Goal: Information Seeking & Learning: Learn about a topic

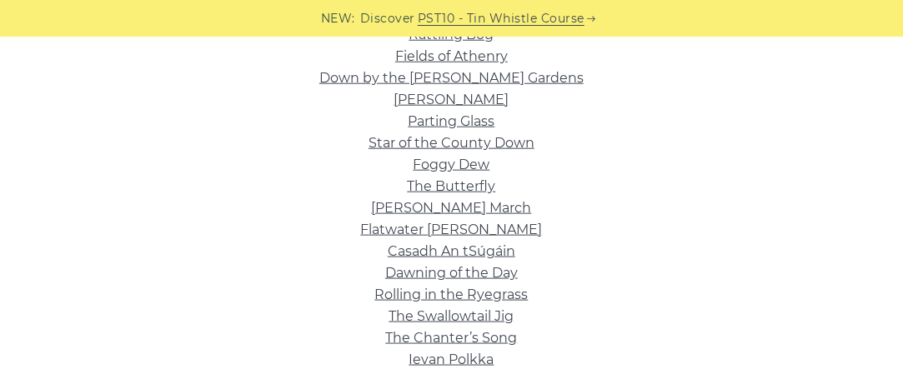
scroll to position [417, 0]
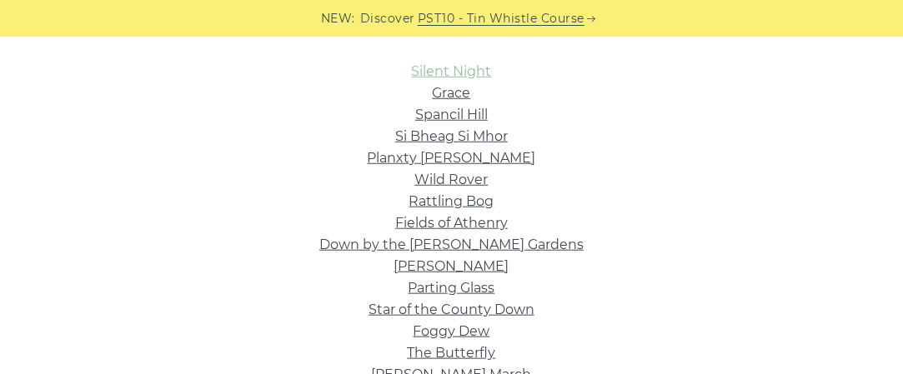
click at [448, 74] on link "Silent Night" at bounding box center [452, 71] width 80 height 16
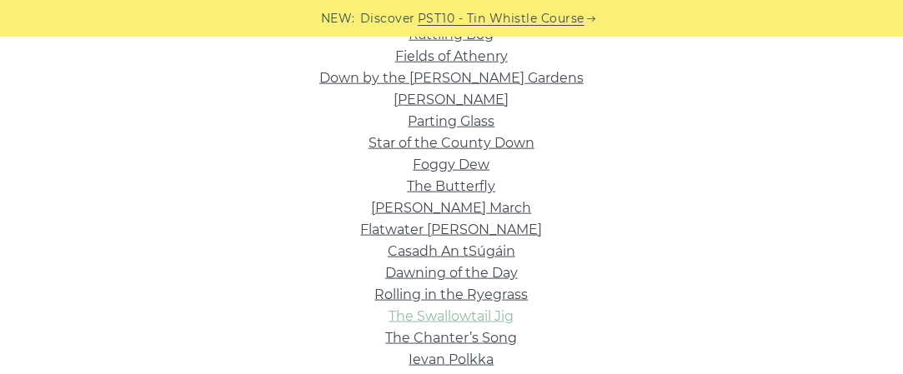
scroll to position [667, 0]
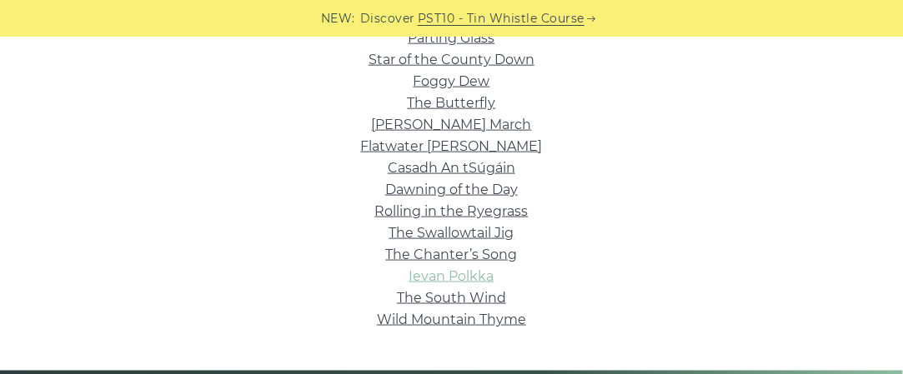
click at [467, 280] on link "Ievan Polkka" at bounding box center [451, 276] width 85 height 16
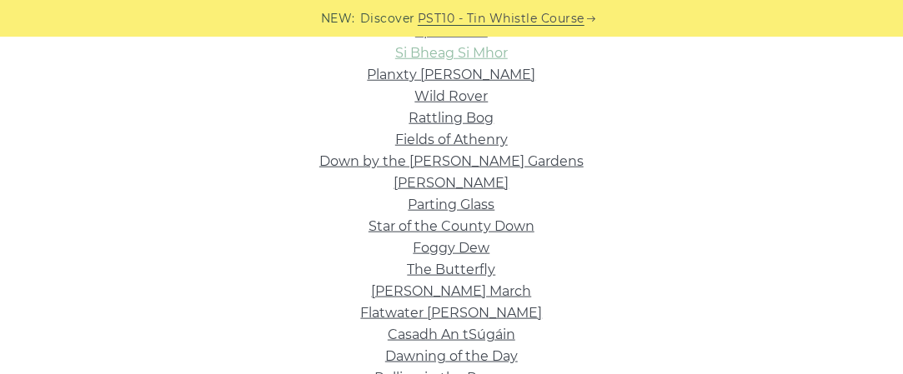
scroll to position [333, 0]
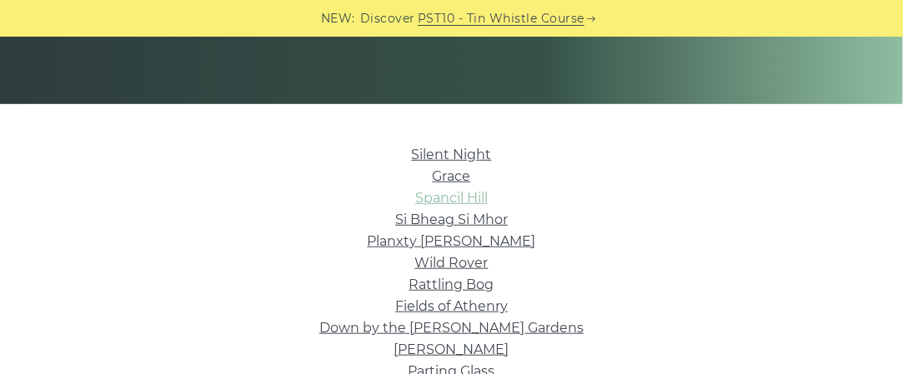
click at [460, 193] on link "Spancil Hill" at bounding box center [451, 198] width 73 height 16
click at [458, 224] on link "Si­ Bheag Si­ Mhor" at bounding box center [451, 220] width 113 height 16
click at [453, 239] on link "Planxty Irwin" at bounding box center [452, 241] width 168 height 16
click at [456, 284] on link "Rattling Bog" at bounding box center [451, 285] width 85 height 16
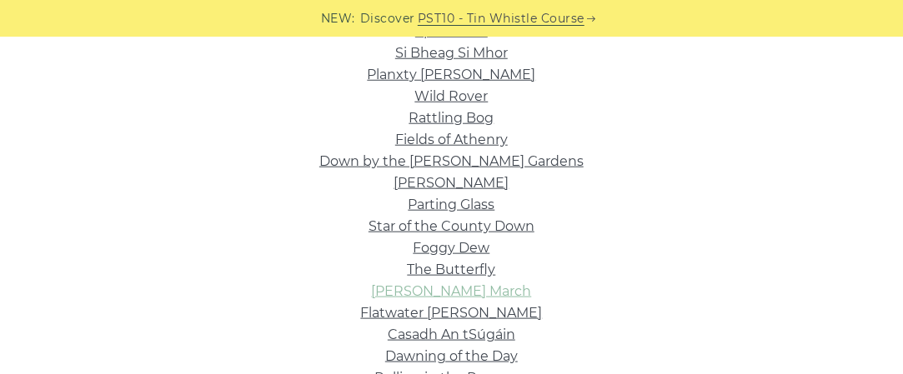
scroll to position [667, 0]
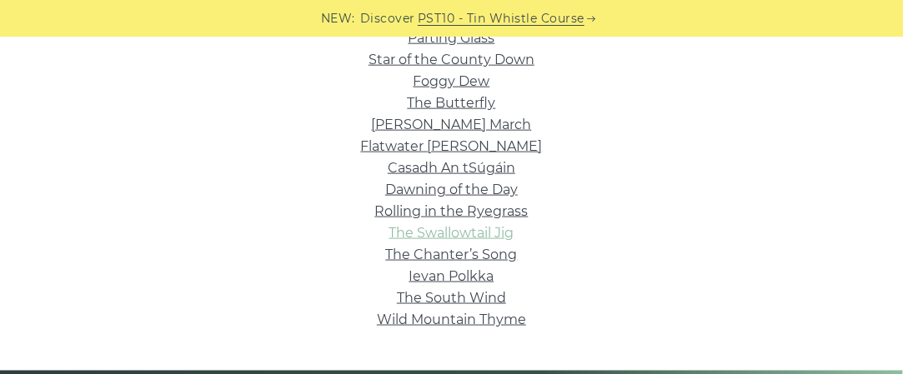
click at [458, 234] on link "The Swallowtail Jig" at bounding box center [451, 233] width 125 height 16
click at [481, 318] on link "Wild Mountain Thyme" at bounding box center [451, 320] width 149 height 16
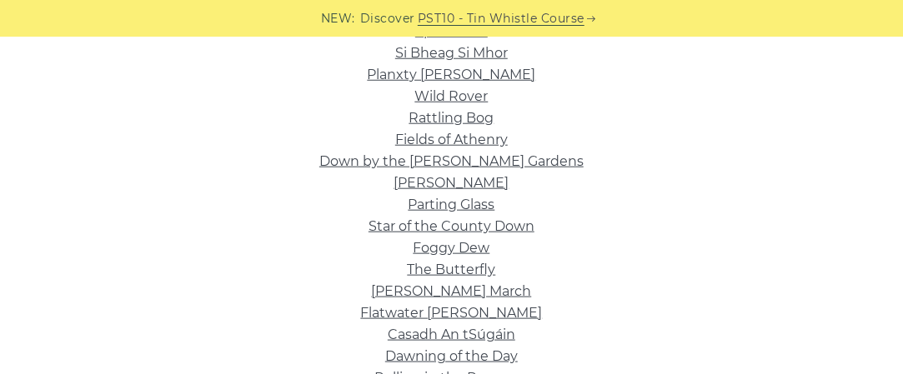
scroll to position [333, 0]
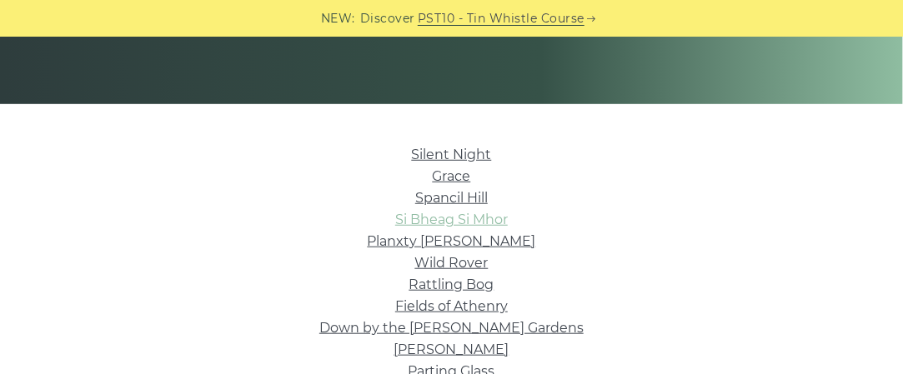
click at [451, 218] on link "Si­ Bheag Si­ Mhor" at bounding box center [451, 220] width 113 height 16
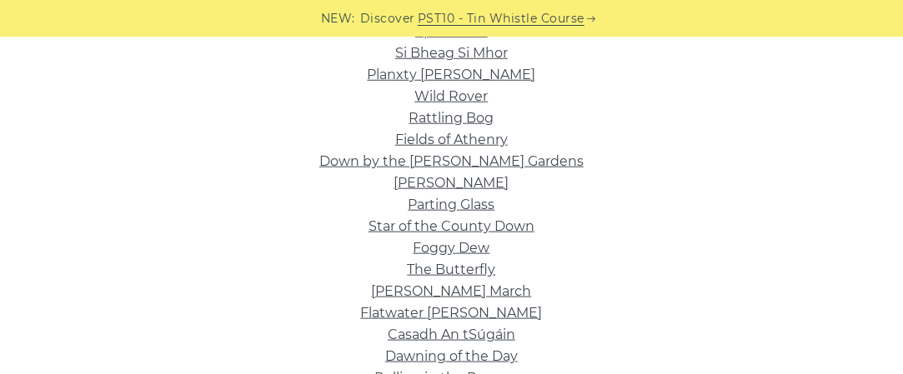
scroll to position [584, 0]
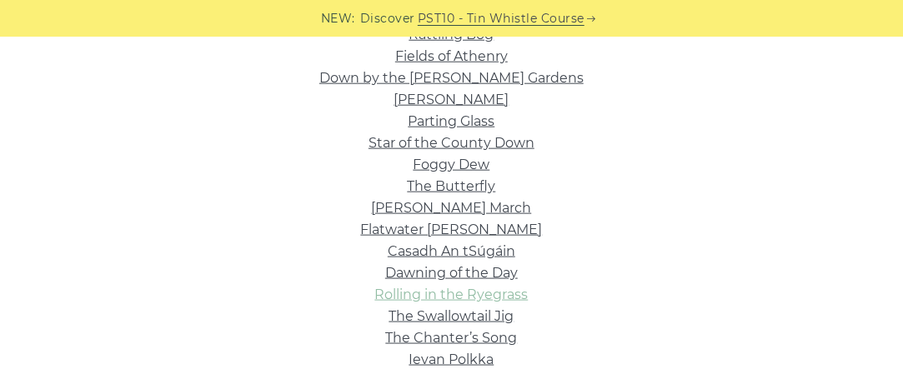
click at [470, 302] on link "Rolling in the Ryegrass" at bounding box center [451, 295] width 153 height 16
click at [473, 338] on link "The Chanter’s Song" at bounding box center [452, 338] width 132 height 16
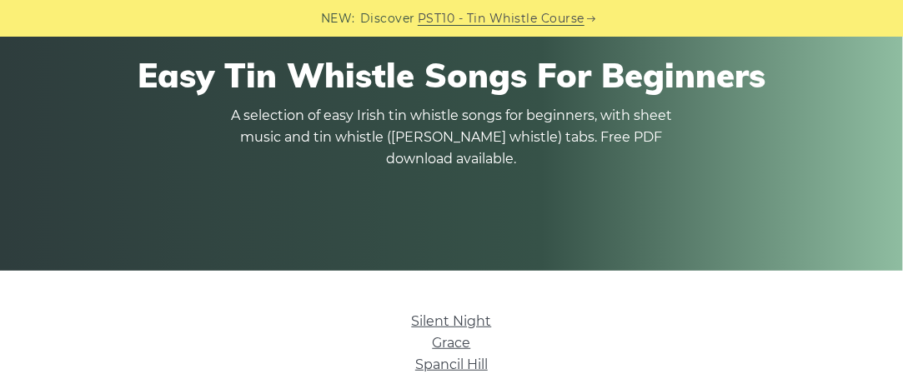
scroll to position [0, 0]
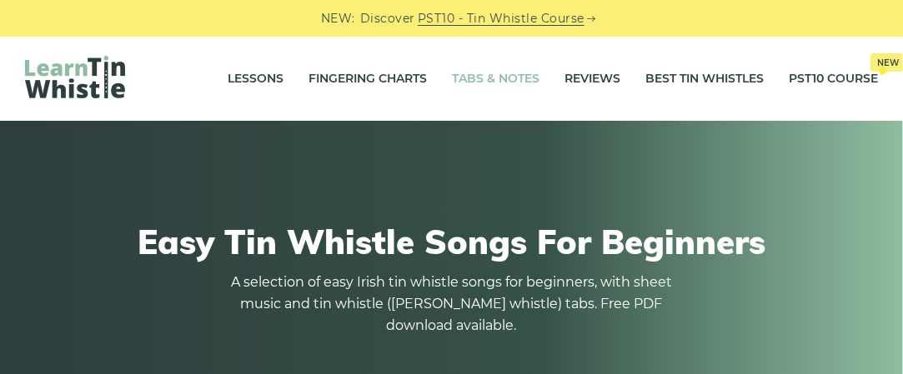
click at [488, 78] on link "Tabs & Notes" at bounding box center [496, 79] width 88 height 42
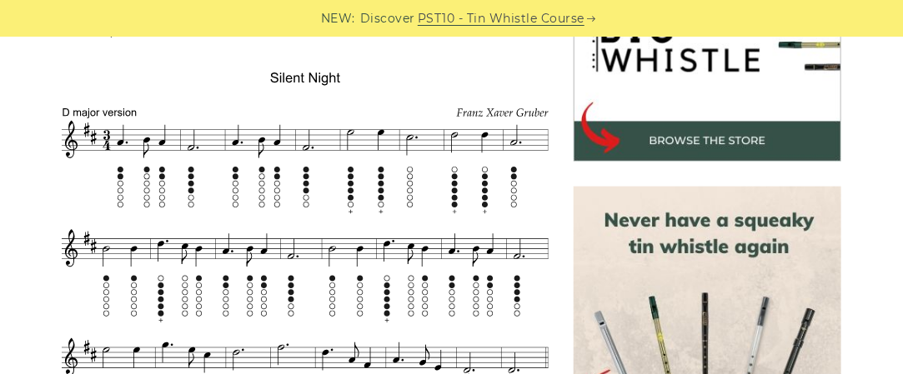
scroll to position [417, 0]
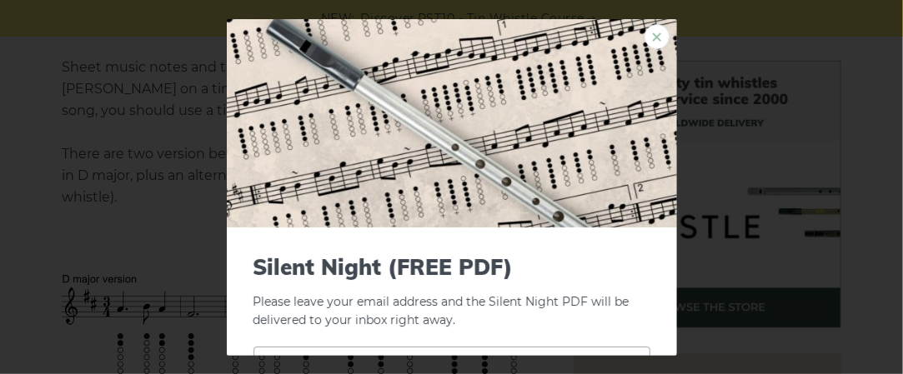
click at [644, 38] on link "×" at bounding box center [656, 35] width 25 height 25
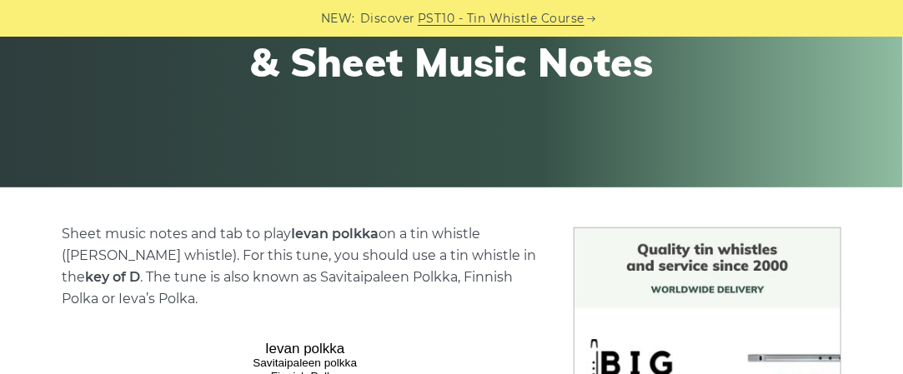
scroll to position [500, 0]
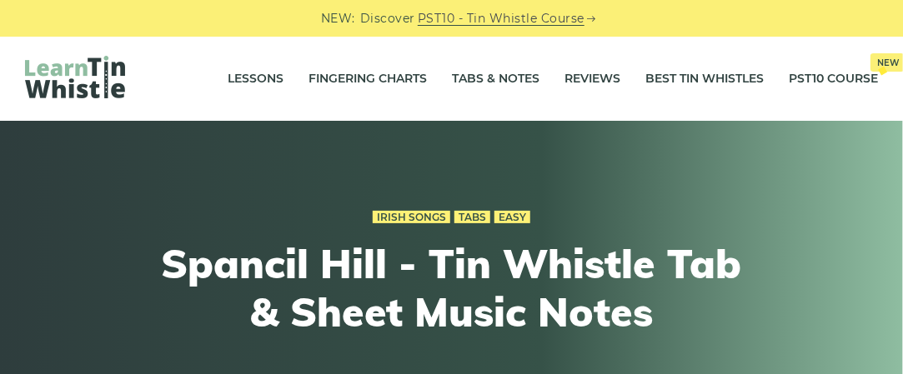
scroll to position [333, 0]
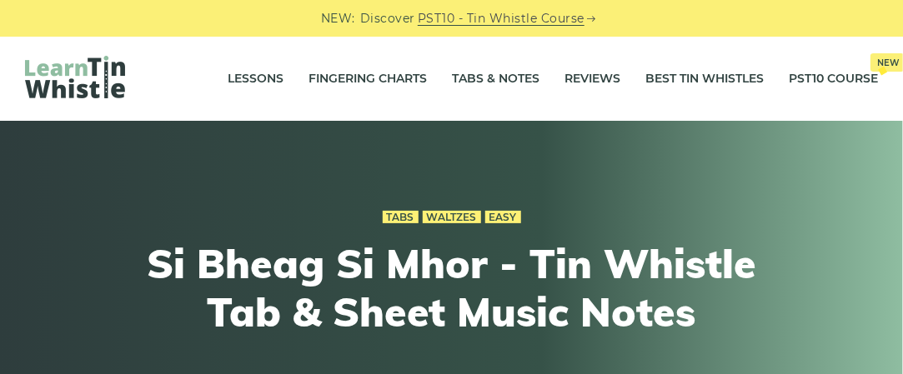
scroll to position [250, 0]
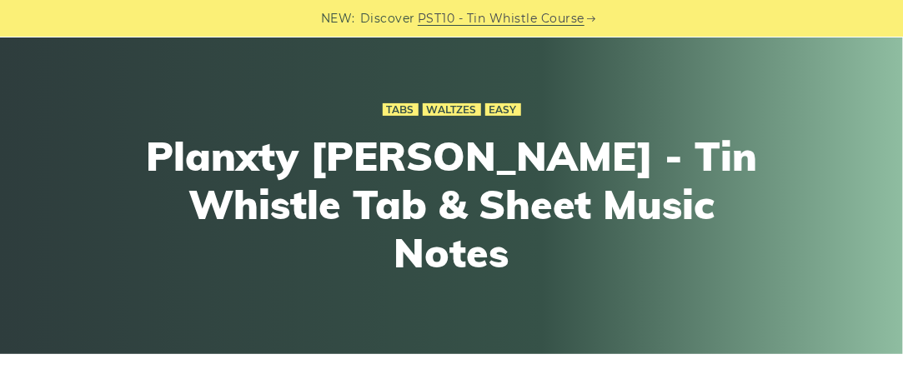
scroll to position [250, 0]
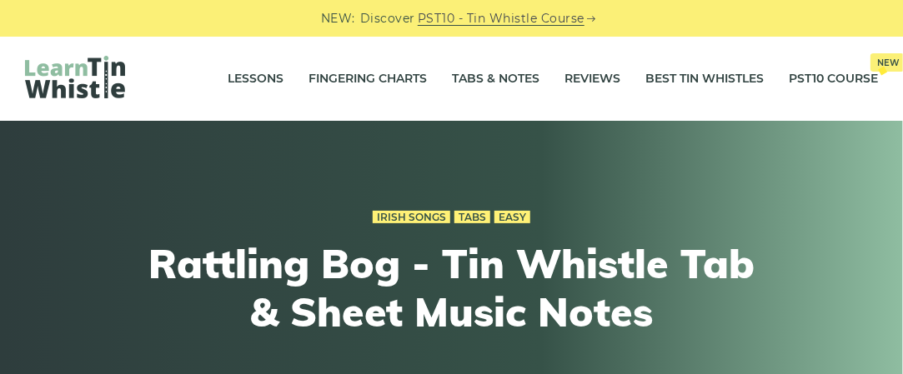
scroll to position [167, 0]
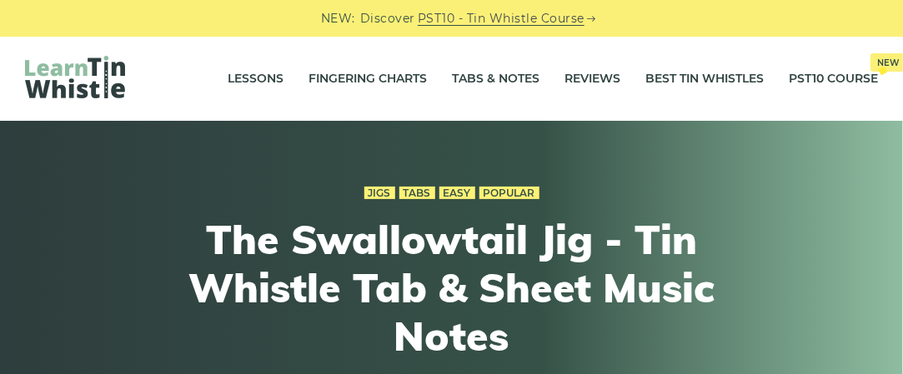
scroll to position [333, 0]
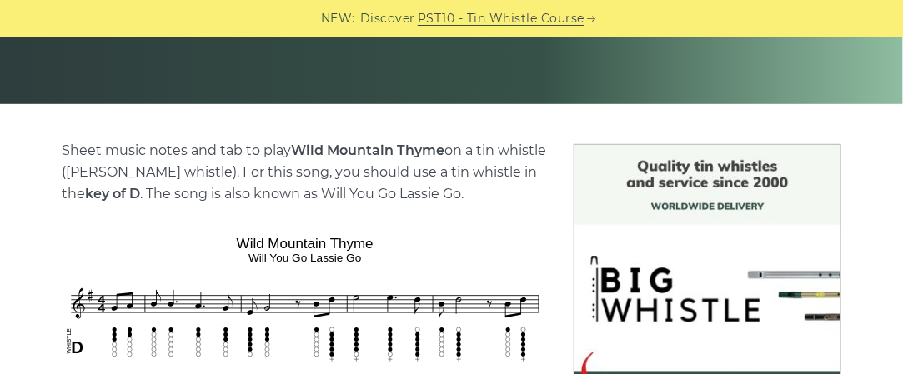
scroll to position [500, 0]
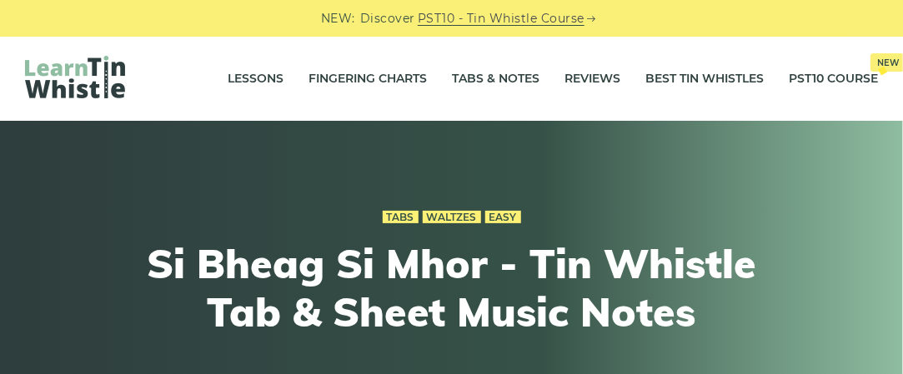
scroll to position [333, 0]
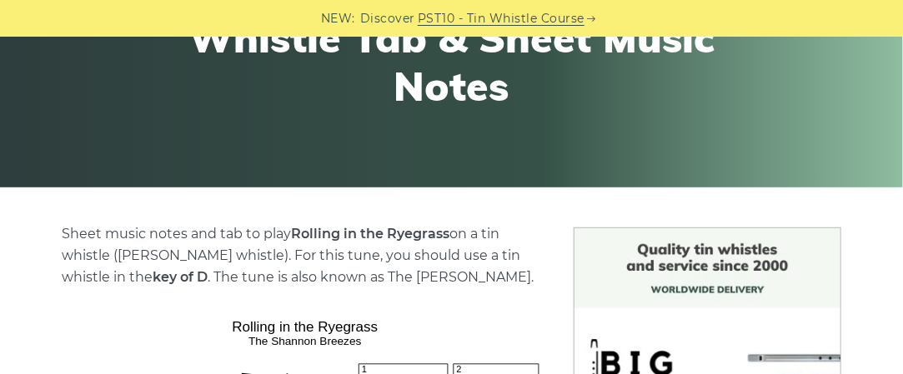
scroll to position [333, 0]
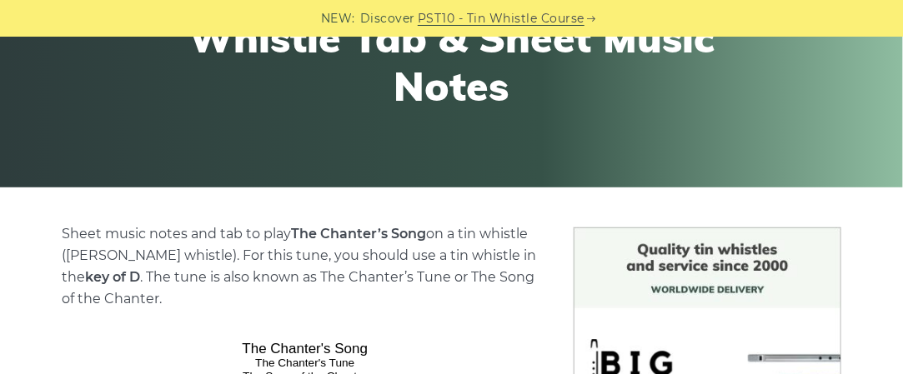
scroll to position [333, 0]
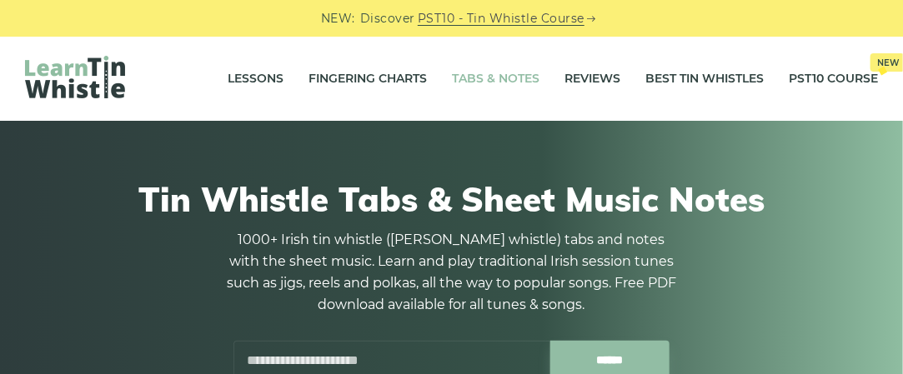
scroll to position [83, 0]
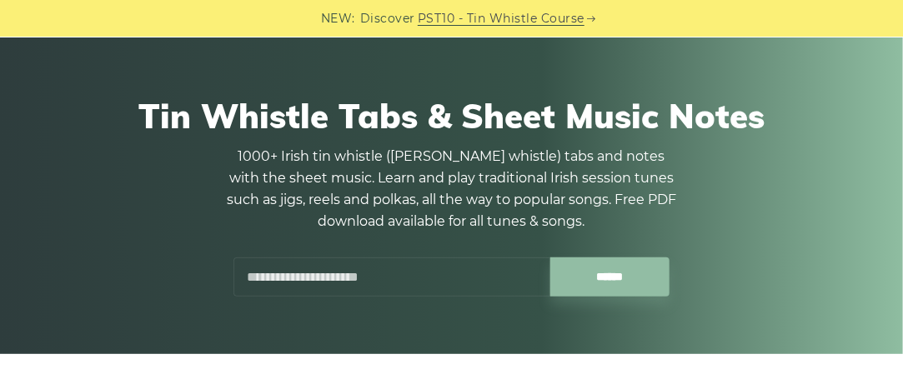
click at [357, 274] on input "text" at bounding box center [391, 277] width 317 height 39
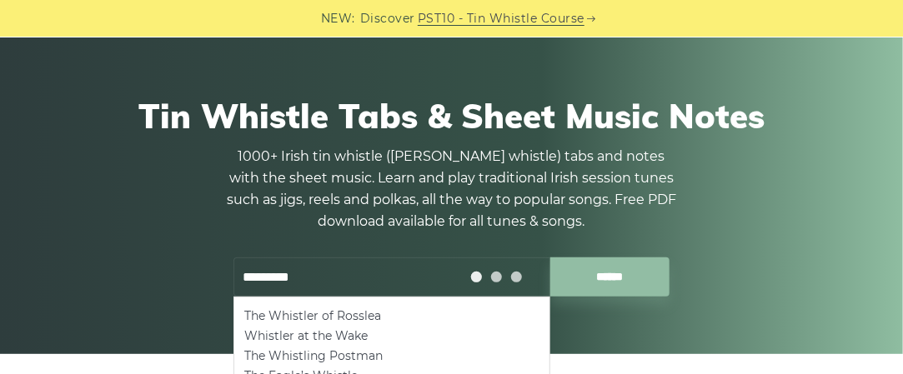
type input "*********"
click at [550, 258] on input "******" at bounding box center [609, 277] width 119 height 39
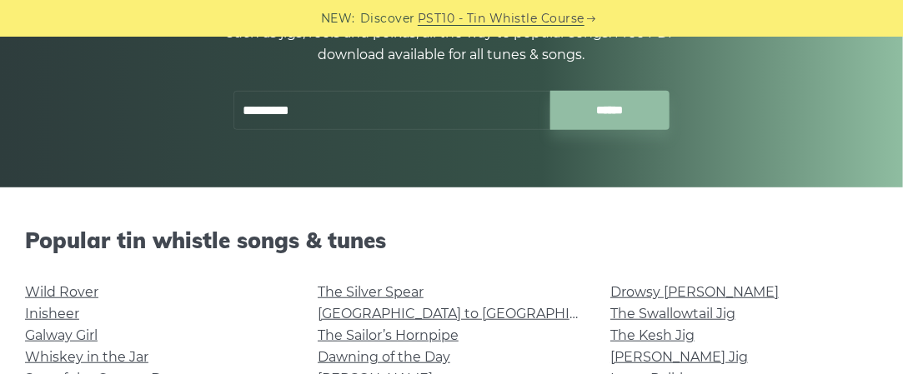
click at [195, 146] on div "Tin Whistle Tabs & Sheet Music Notes 1000+ Irish tin whistle (penny whistle) ta…" at bounding box center [451, 29] width 836 height 281
drag, startPoint x: 298, startPoint y: 111, endPoint x: 178, endPoint y: 111, distance: 120.0
click at [178, 111] on div "Tin Whistle Tabs & Sheet Music Notes 1000+ Irish tin whistle (penny whistle) ta…" at bounding box center [451, 29] width 836 height 281
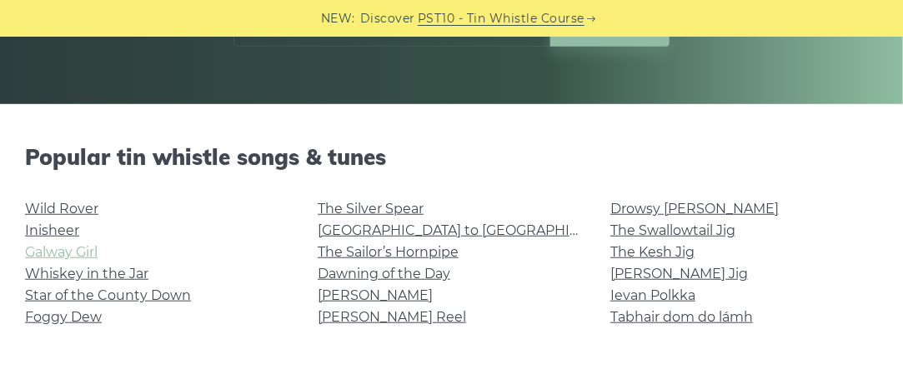
click at [73, 248] on link "Galway Girl" at bounding box center [61, 252] width 73 height 16
click at [687, 209] on link "Drowsy [PERSON_NAME]" at bounding box center [694, 209] width 168 height 16
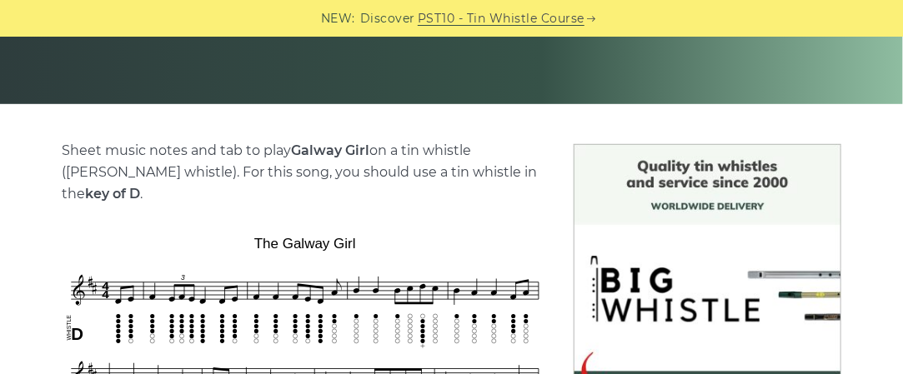
scroll to position [417, 0]
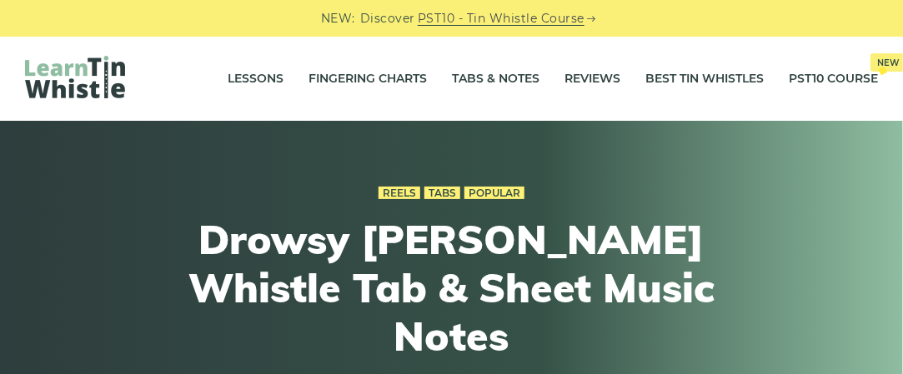
scroll to position [417, 0]
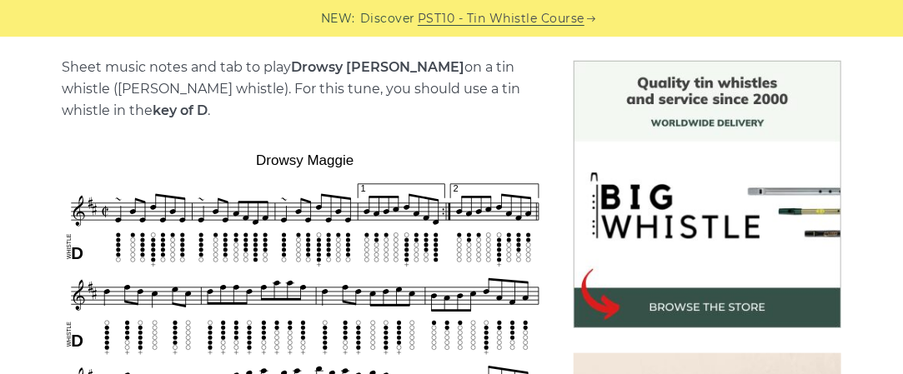
drag, startPoint x: 0, startPoint y: 0, endPoint x: 464, endPoint y: 140, distance: 485.0
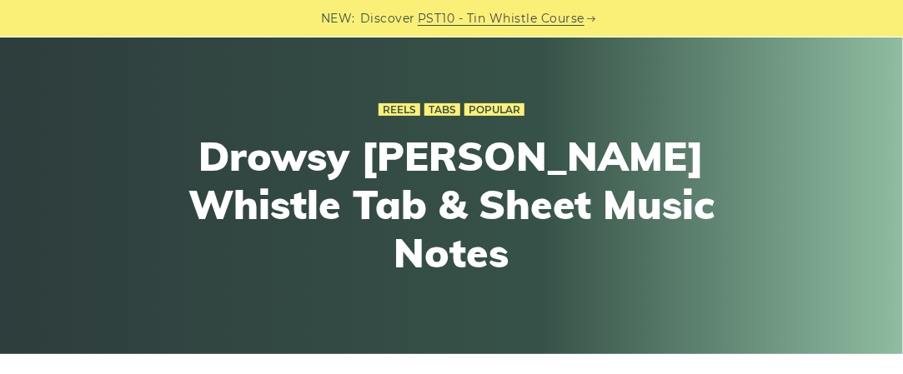
scroll to position [0, 0]
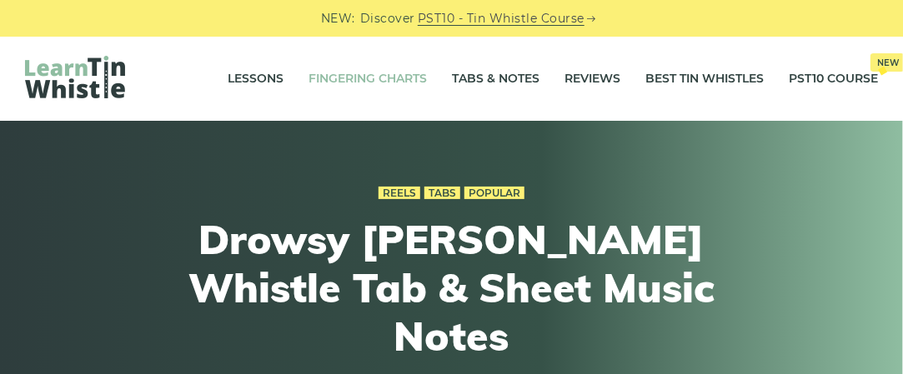
click at [338, 80] on link "Fingering Charts" at bounding box center [367, 79] width 118 height 42
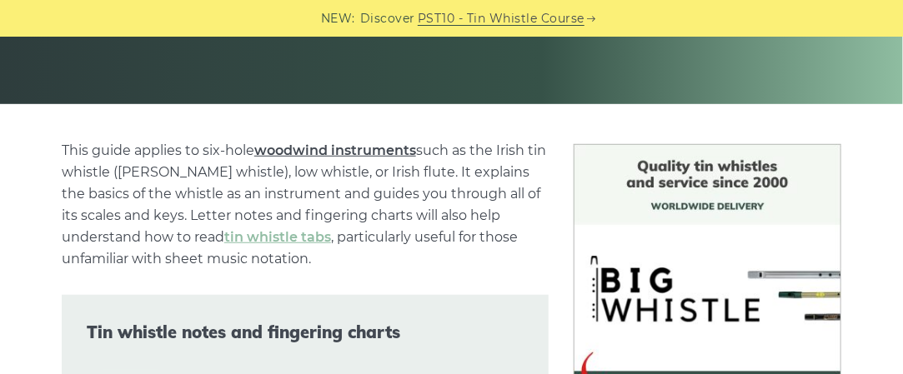
scroll to position [584, 0]
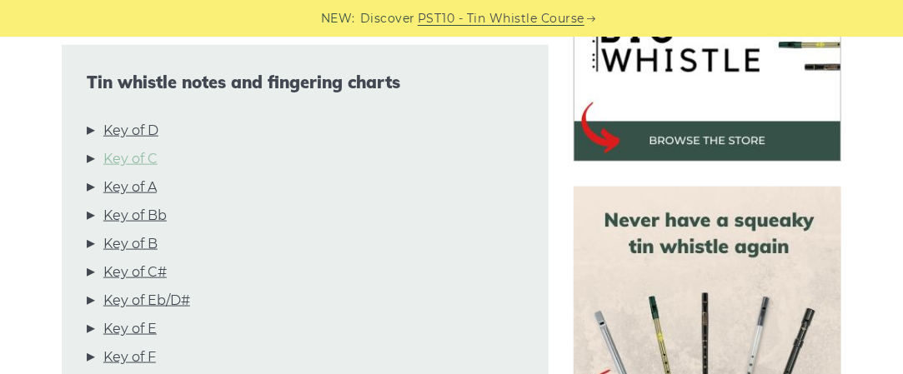
click at [148, 160] on link "Key of C" at bounding box center [130, 159] width 54 height 22
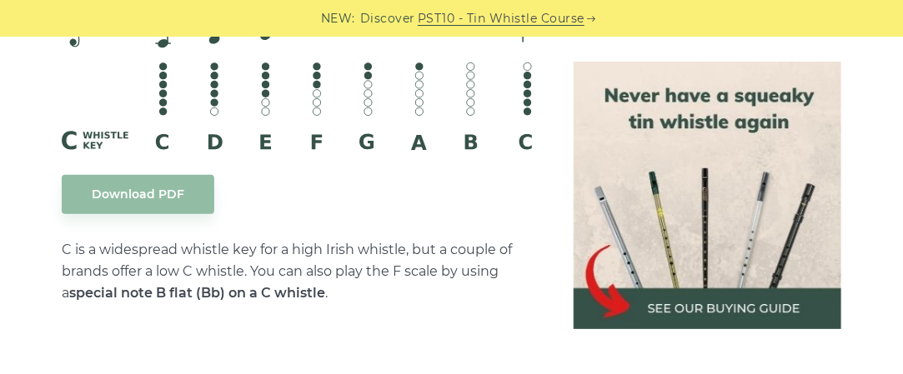
scroll to position [4224, 0]
